Goal: Transaction & Acquisition: Purchase product/service

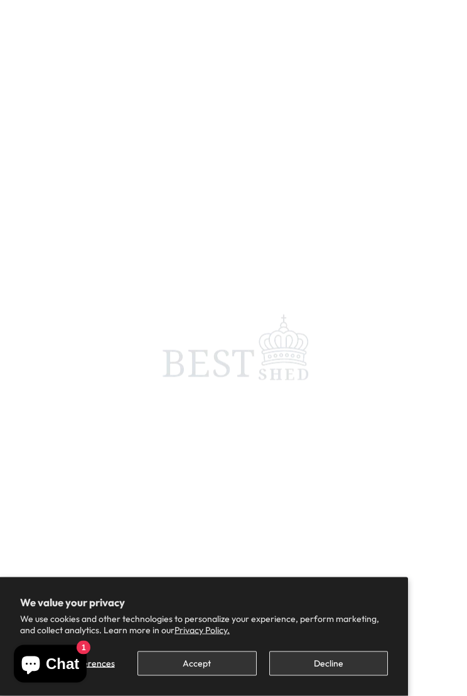
scroll to position [981, 0]
click at [341, 609] on button "Decline" at bounding box center [328, 663] width 119 height 24
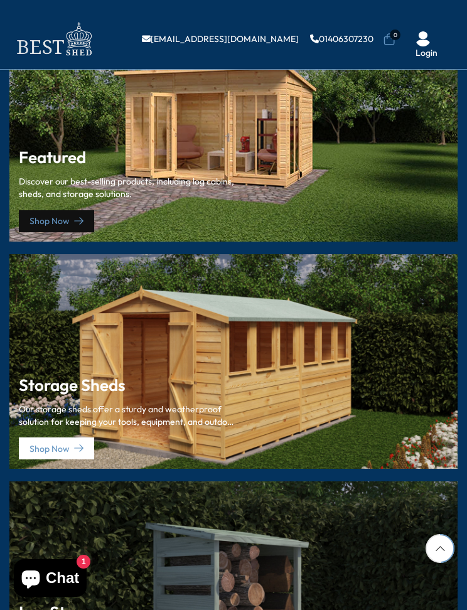
scroll to position [1659, 0]
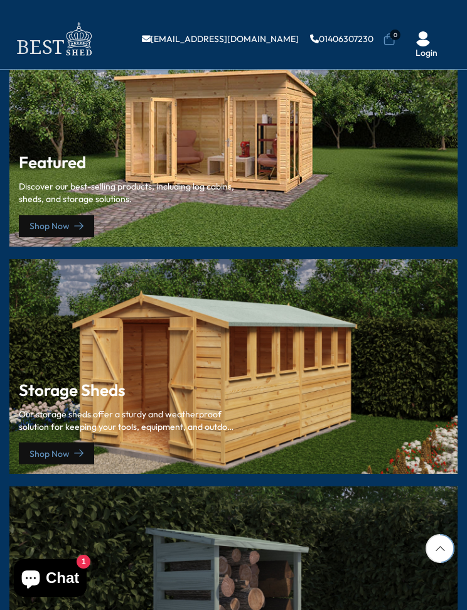
click at [63, 442] on link "Shop Now" at bounding box center [56, 453] width 75 height 22
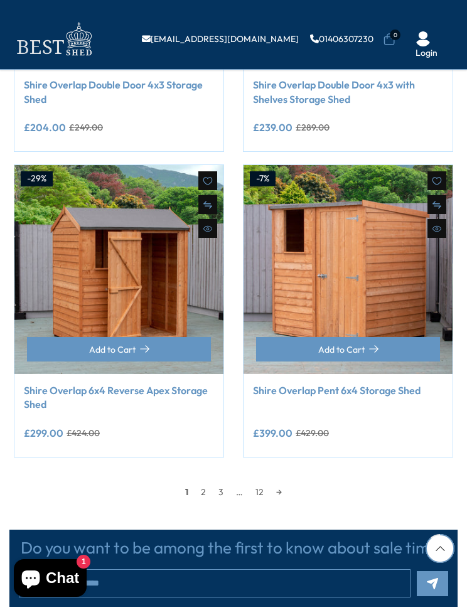
scroll to position [1740, 0]
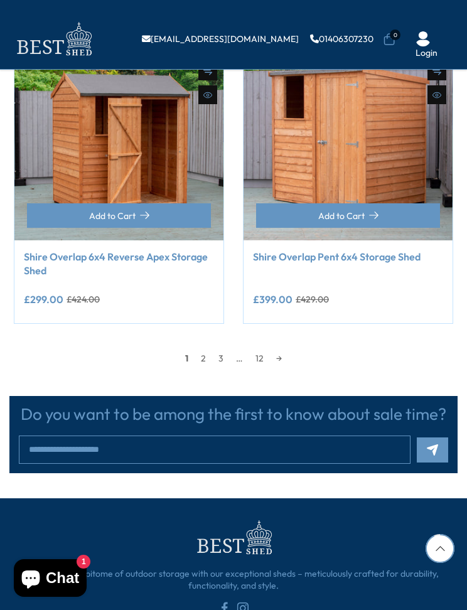
click at [272, 360] on link "→" at bounding box center [279, 358] width 18 height 19
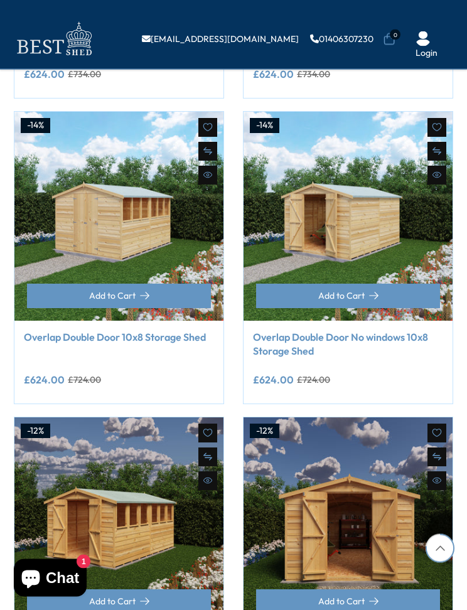
scroll to position [1341, 0]
click at [369, 205] on img at bounding box center [347, 216] width 209 height 209
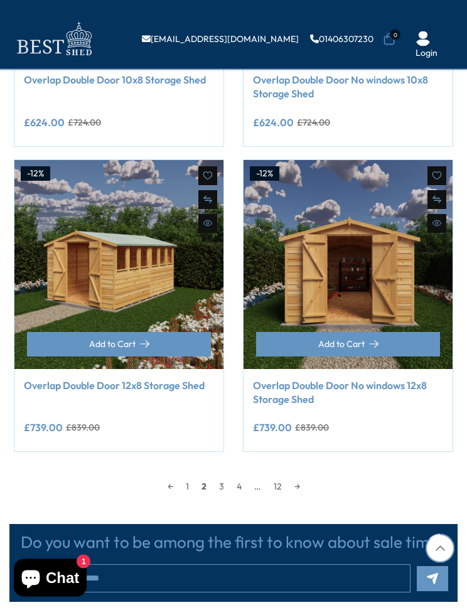
scroll to position [1617, 0]
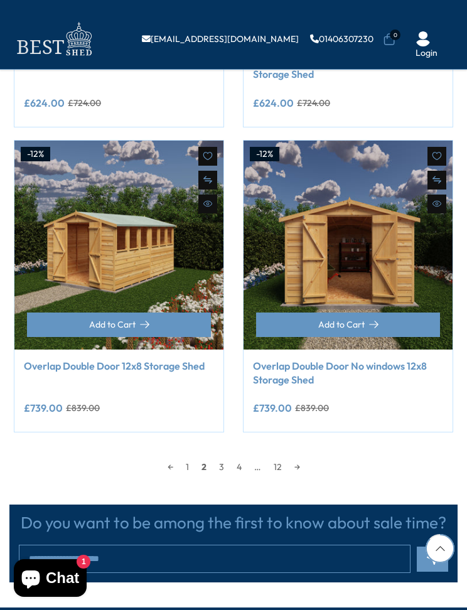
click at [285, 466] on link "12" at bounding box center [277, 466] width 21 height 19
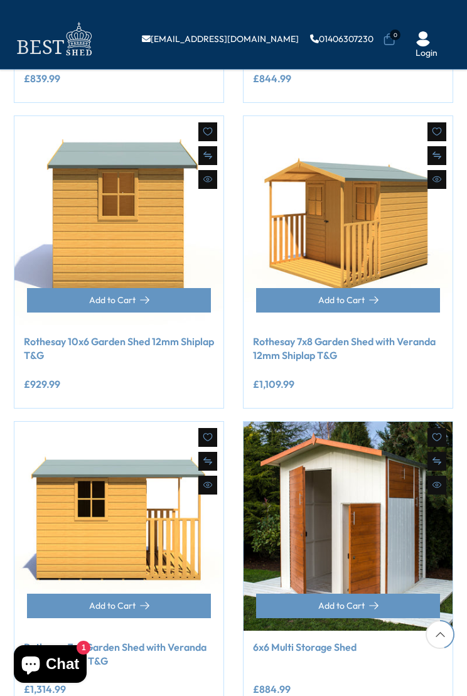
scroll to position [747, 0]
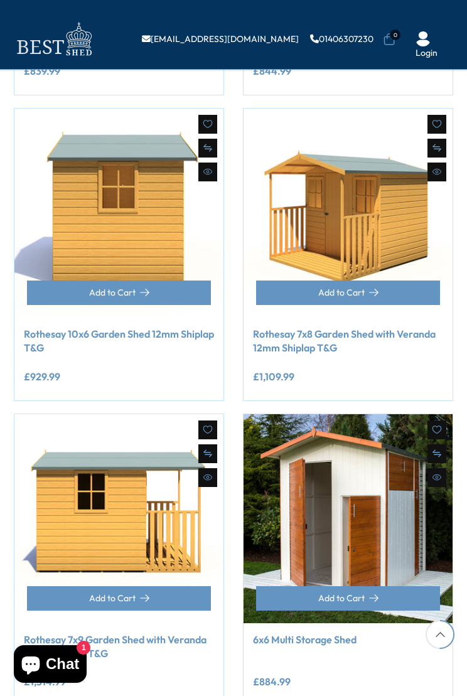
click at [466, 609] on div "Filter By 142 Products Show ** ** ** Date, old to new Price, low to high Price,…" at bounding box center [233, 225] width 467 height 1679
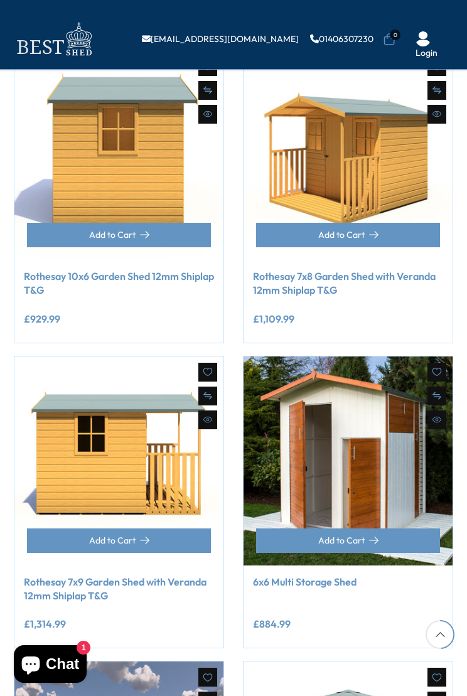
scroll to position [925, 0]
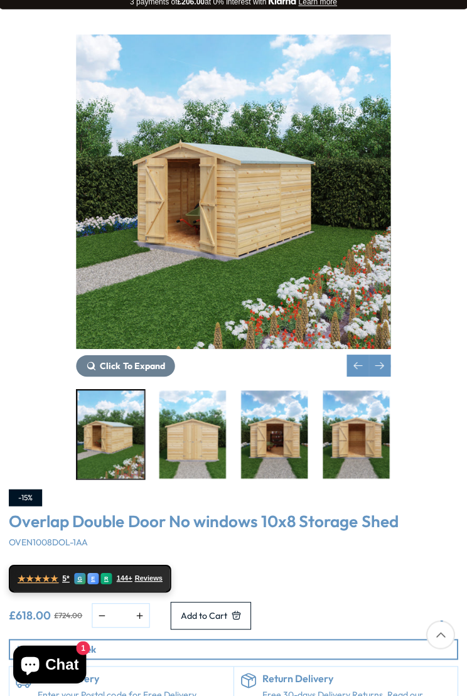
scroll to position [169, 0]
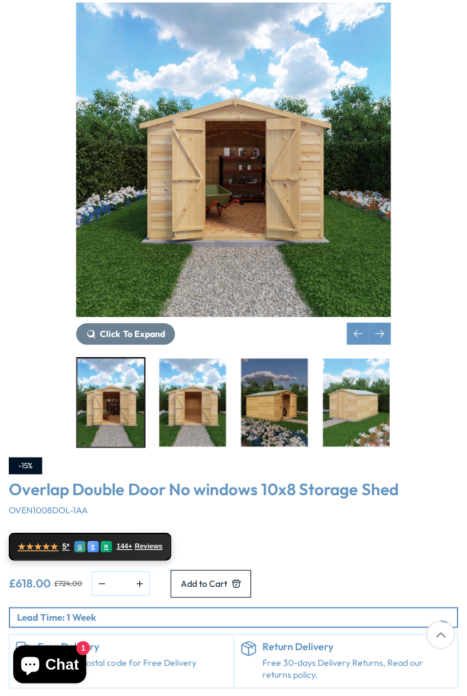
click at [283, 422] on img "5 / 20" at bounding box center [274, 403] width 67 height 88
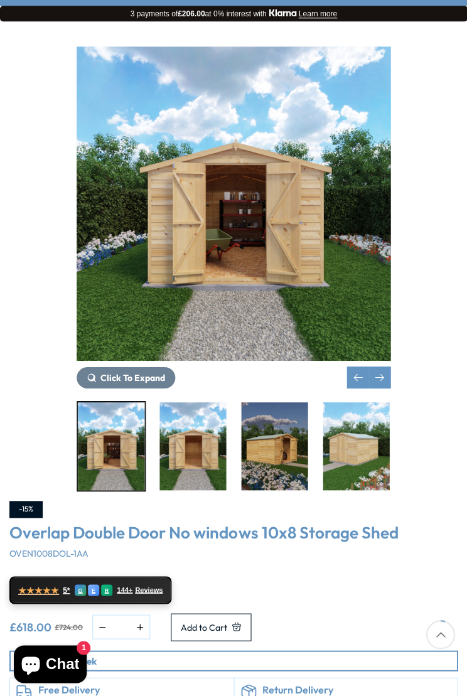
scroll to position [142, 0]
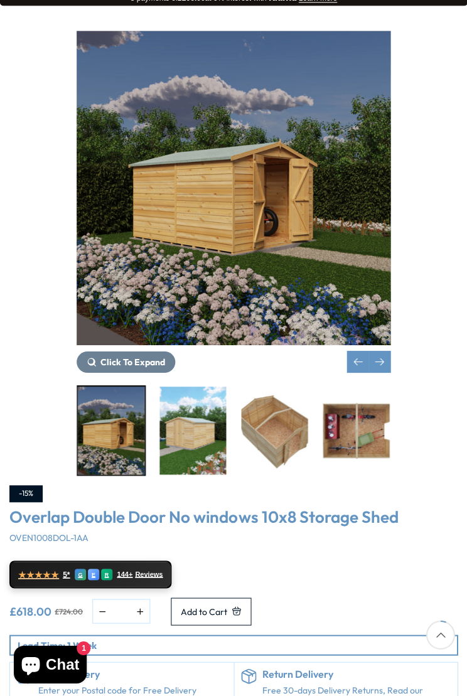
click at [285, 448] on img "7 / 20" at bounding box center [274, 430] width 67 height 88
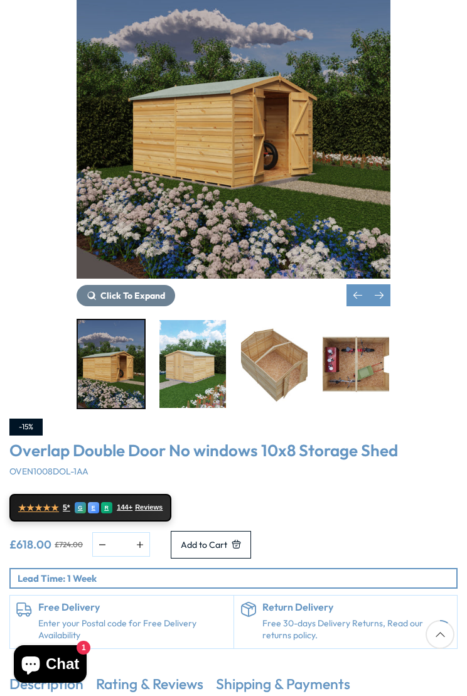
scroll to position [209, 0]
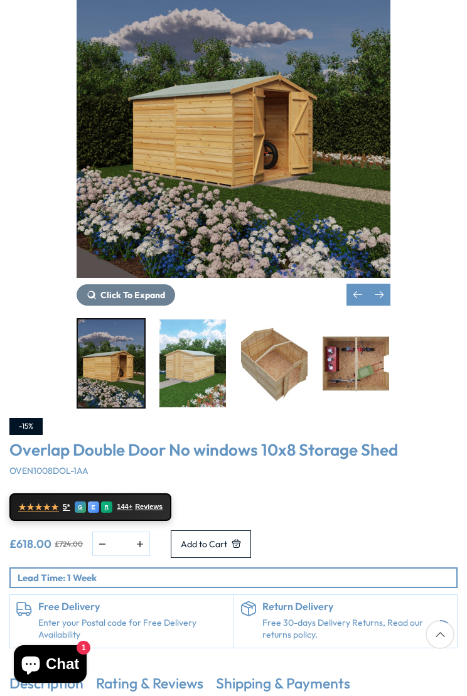
click at [370, 374] on div at bounding box center [234, 363] width 314 height 90
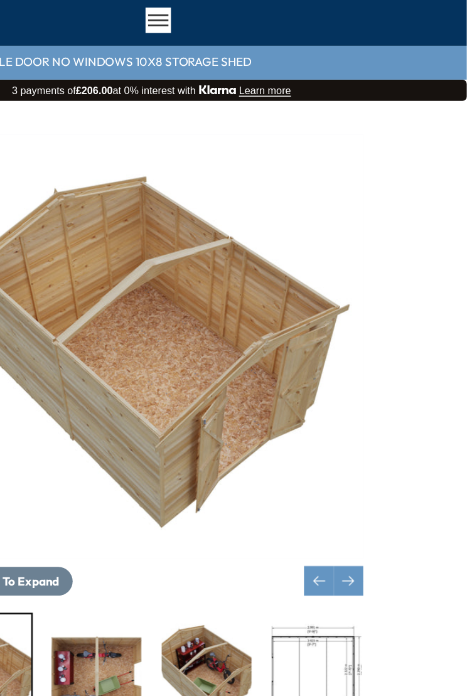
scroll to position [48, 0]
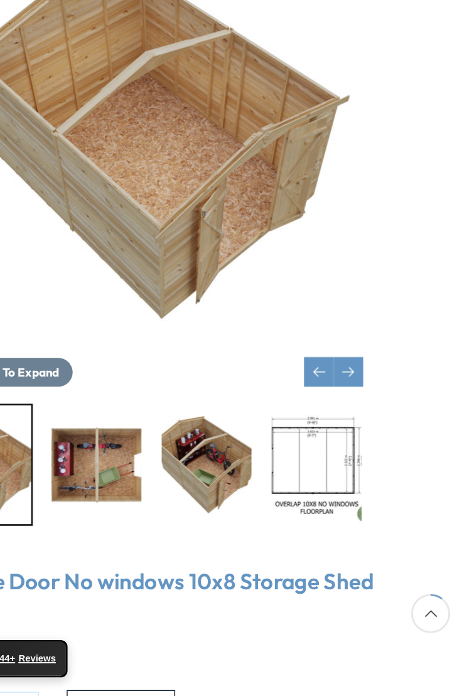
click at [404, 480] on img "11 / 20" at bounding box center [437, 524] width 67 height 88
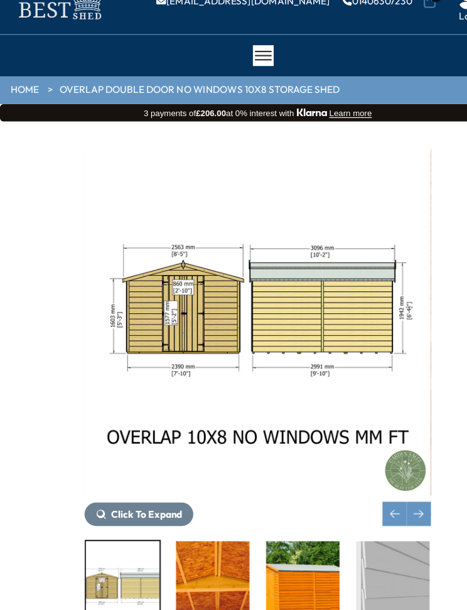
scroll to position [23, 0]
